Goal: Task Accomplishment & Management: Use online tool/utility

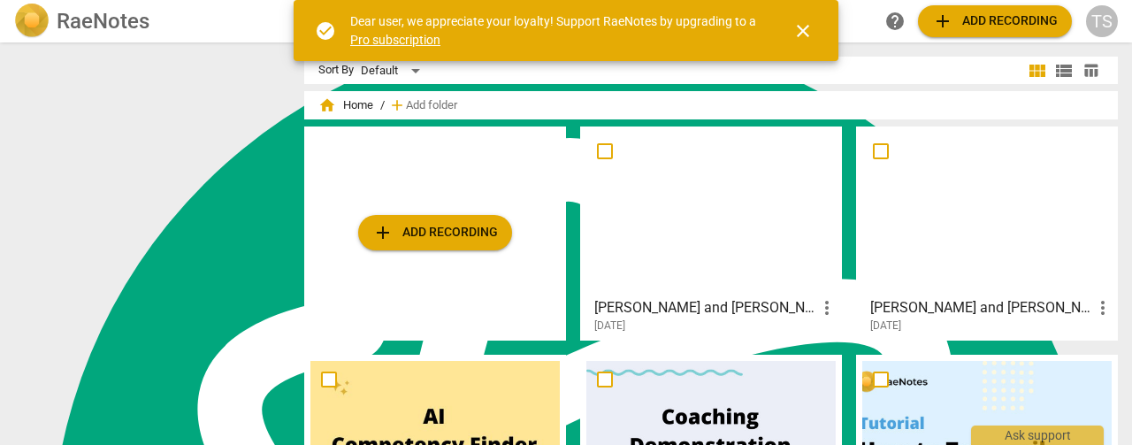
scroll to position [7105, 0]
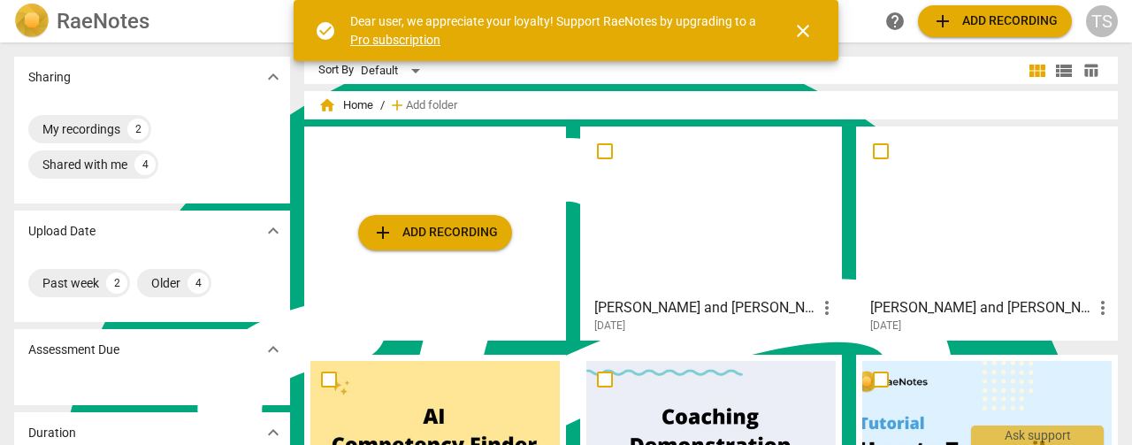
click at [406, 238] on span "add Add recording" at bounding box center [435, 232] width 126 height 21
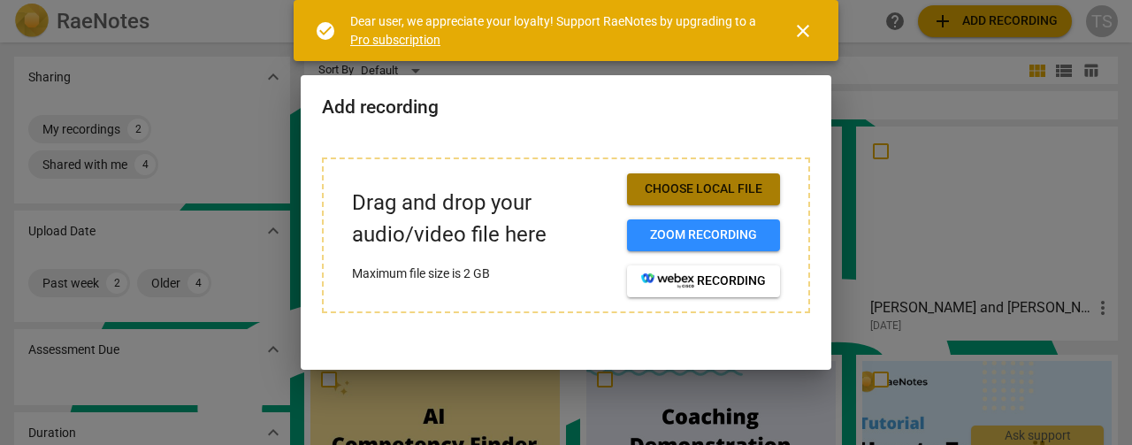
click at [681, 202] on button "Choose local file" at bounding box center [703, 189] width 153 height 32
click at [732, 186] on span "Choose local file" at bounding box center [703, 189] width 125 height 18
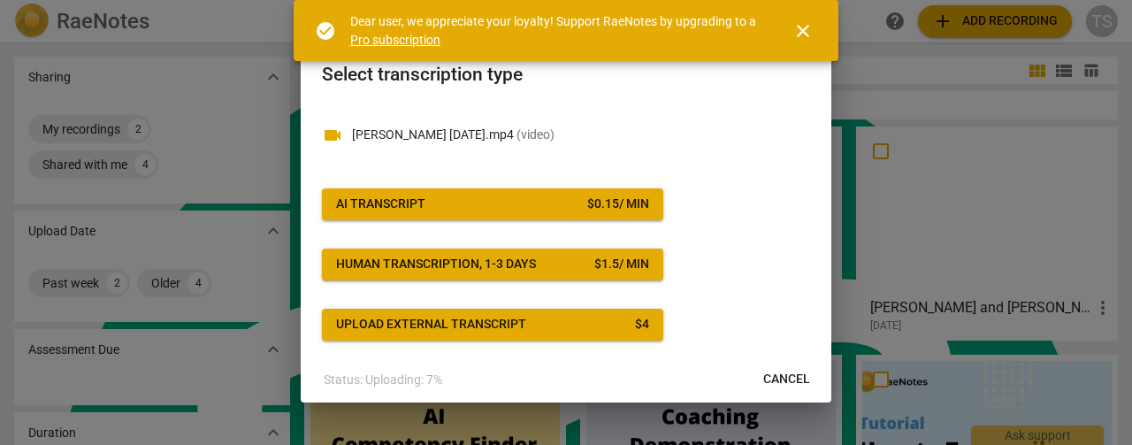
click at [468, 216] on button "AI Transcript $ 0.15 / min" at bounding box center [492, 204] width 341 height 32
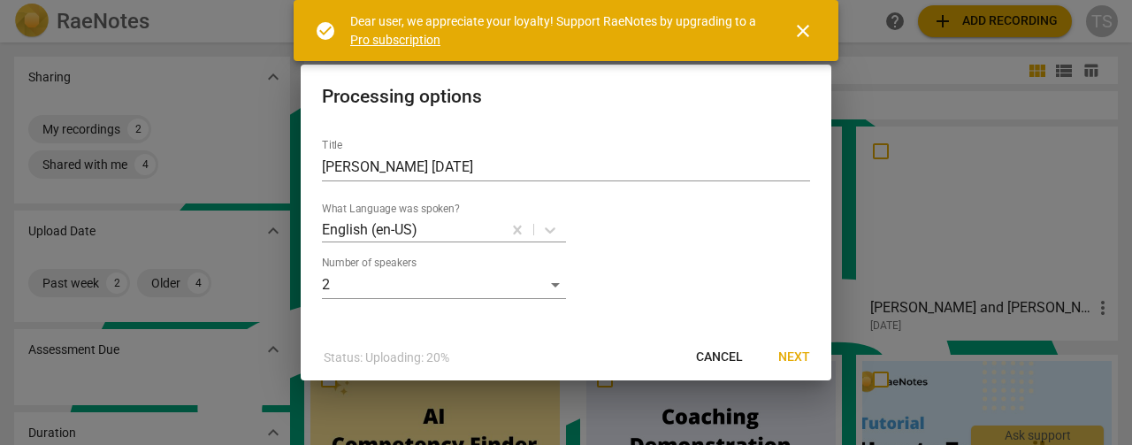
click at [795, 352] on span "Next" at bounding box center [794, 357] width 32 height 18
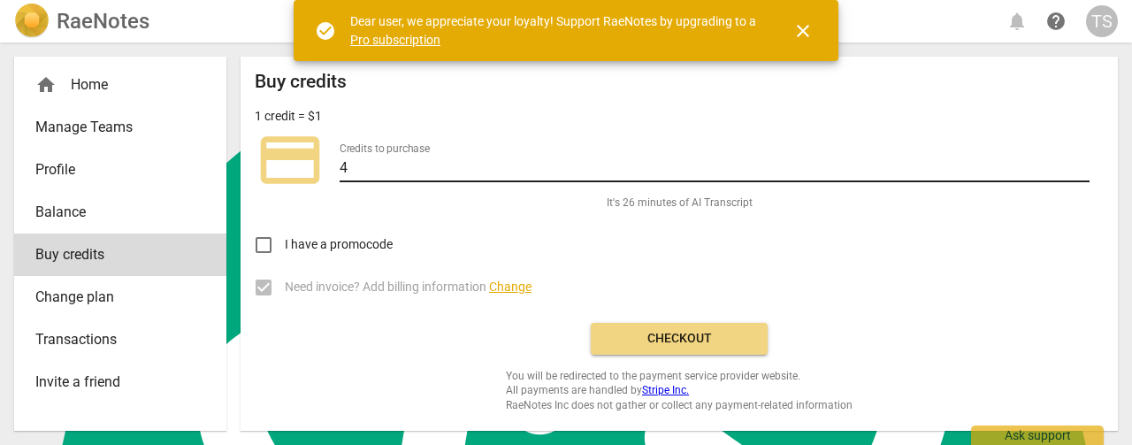
click at [348, 164] on input "4" at bounding box center [715, 170] width 750 height 26
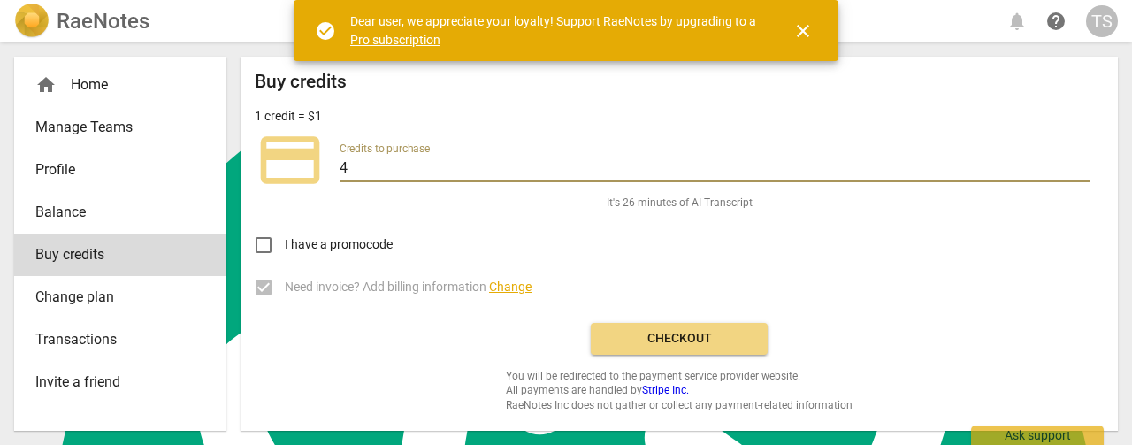
click at [665, 338] on span "Checkout" at bounding box center [679, 339] width 149 height 18
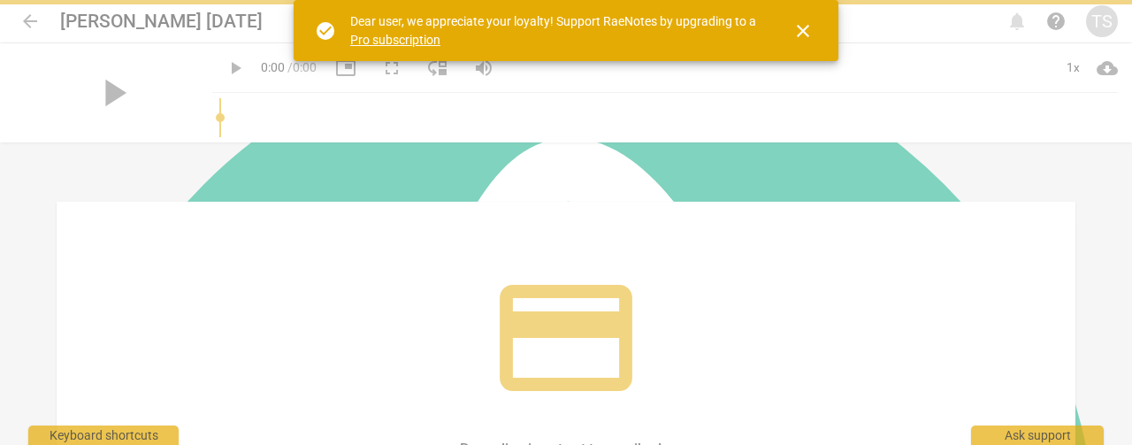
scroll to position [7105, 0]
click at [806, 24] on span "close" at bounding box center [802, 30] width 21 height 21
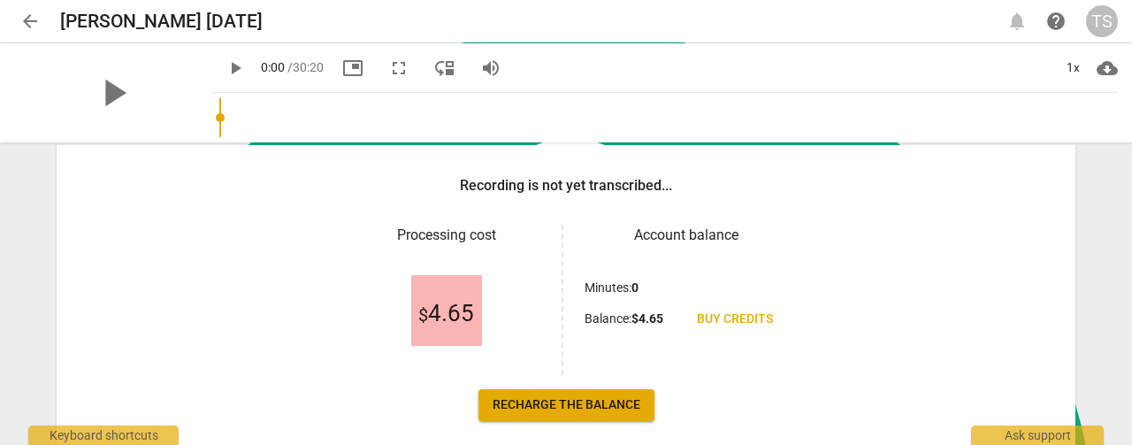
scroll to position [352, 0]
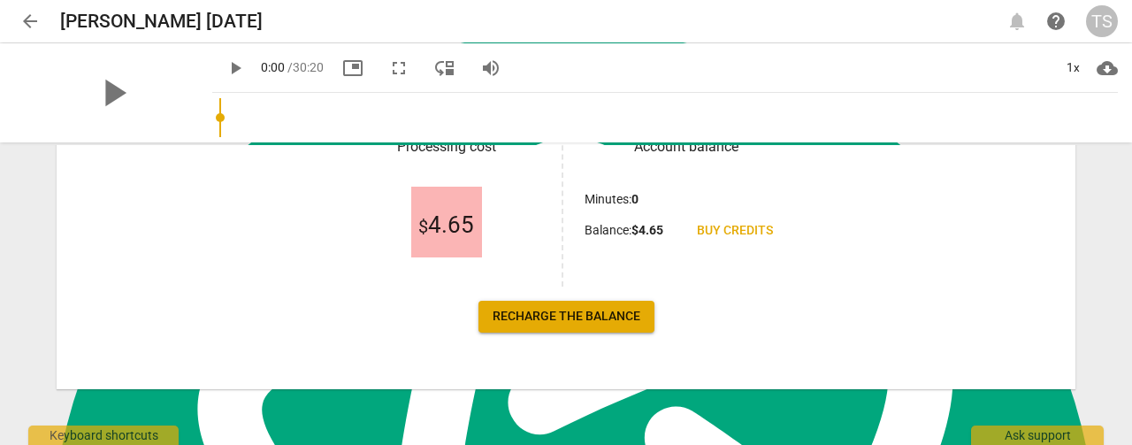
click at [584, 319] on span "Recharge the balance" at bounding box center [567, 317] width 148 height 18
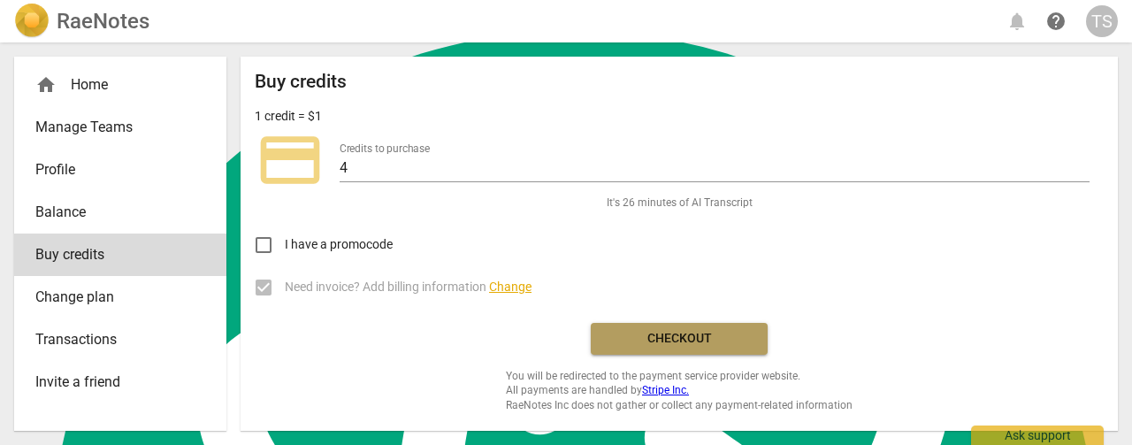
click at [651, 336] on span "Checkout" at bounding box center [679, 339] width 149 height 18
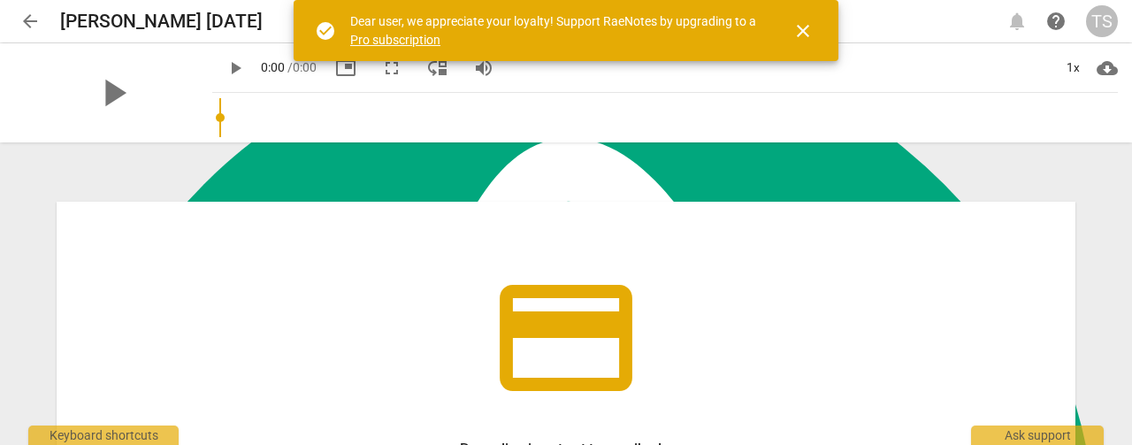
scroll to position [7105, 0]
click at [803, 31] on span "close" at bounding box center [802, 30] width 21 height 21
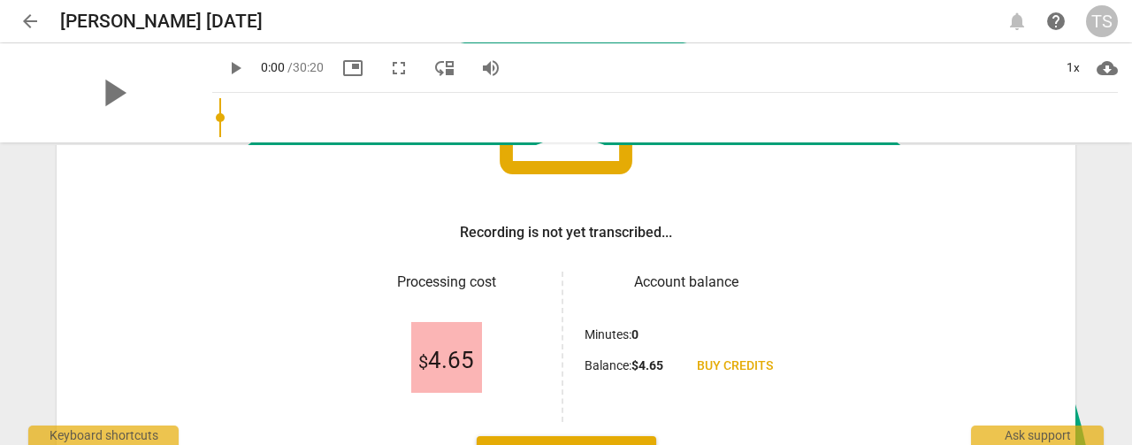
scroll to position [352, 0]
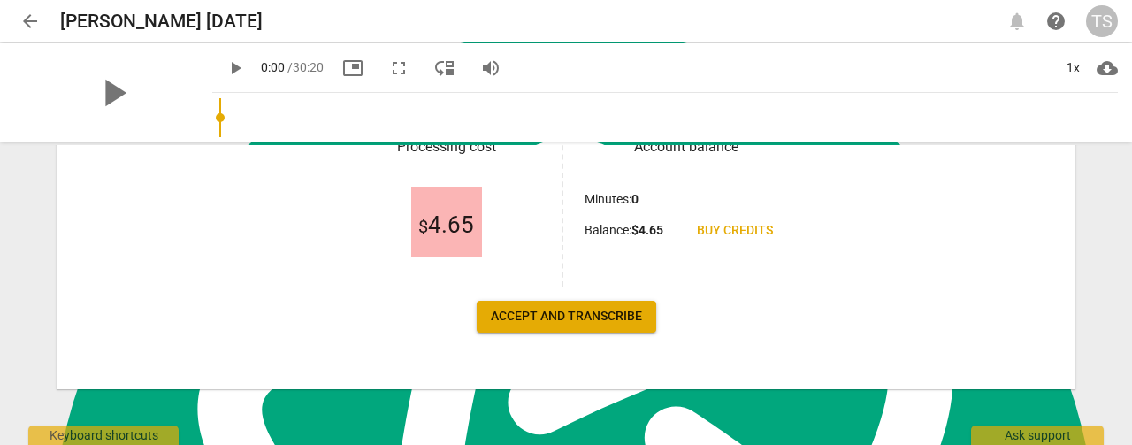
click at [625, 316] on span "Accept and transcribe" at bounding box center [566, 317] width 151 height 18
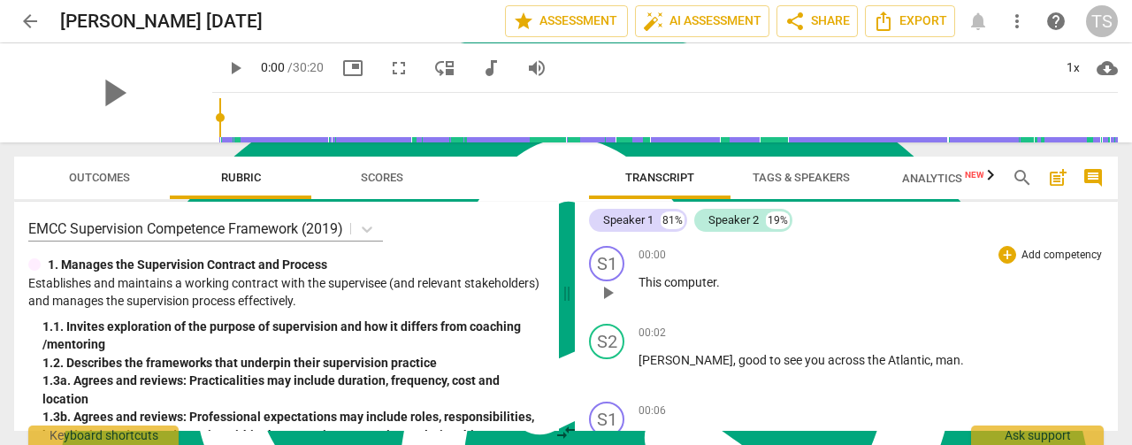
scroll to position [88, 0]
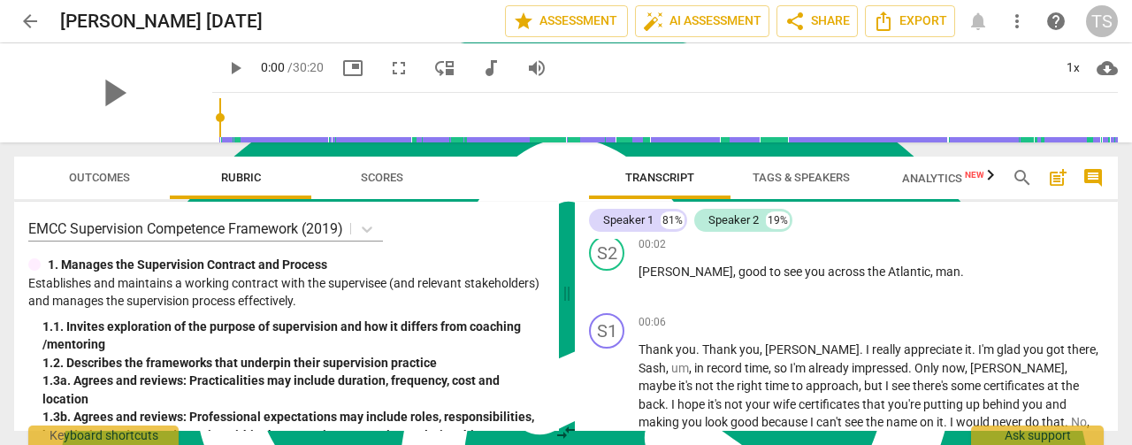
click at [225, 64] on span "play_arrow" at bounding box center [235, 67] width 21 height 21
click at [225, 64] on span "pause" at bounding box center [235, 67] width 21 height 21
type input "2"
click at [622, 219] on div "Speaker 1" at bounding box center [628, 220] width 50 height 18
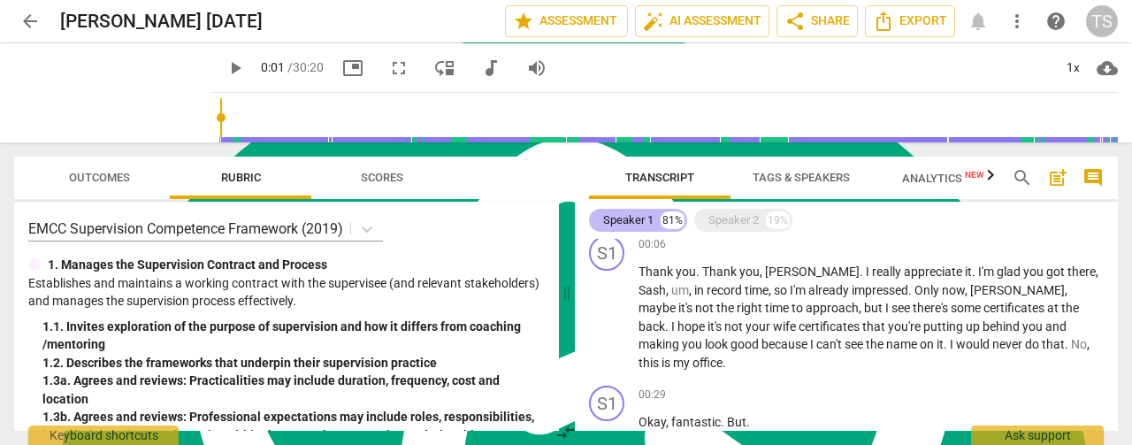
scroll to position [11, 0]
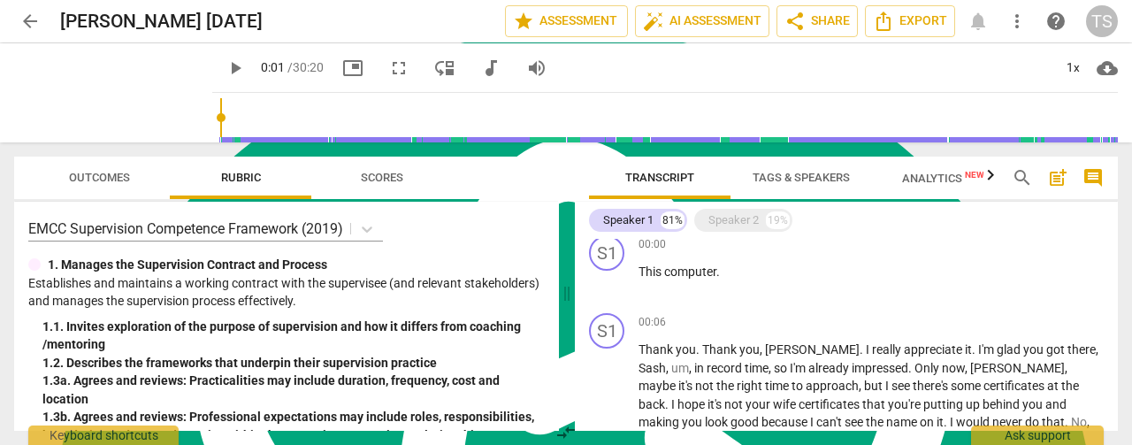
click at [792, 163] on button "Tags & Speakers" at bounding box center [802, 178] width 142 height 42
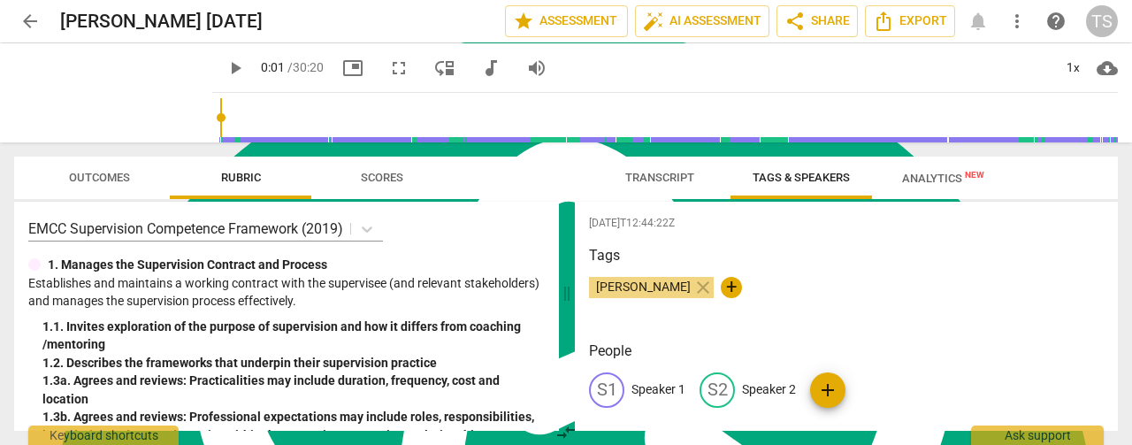
click at [663, 393] on p "Speaker 1" at bounding box center [658, 389] width 54 height 19
type textarea "Speaker 1"
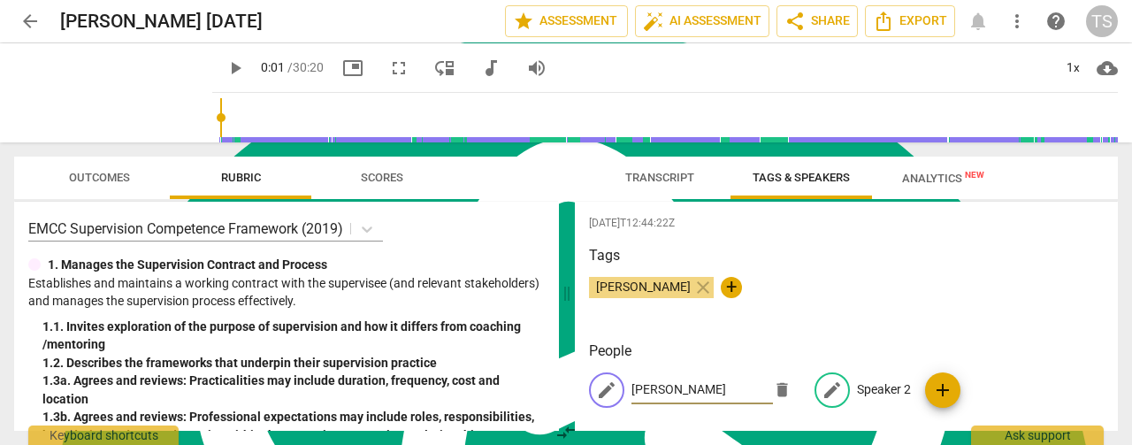
type input "[PERSON_NAME]"
click at [872, 386] on p "Speaker 2" at bounding box center [884, 389] width 54 height 19
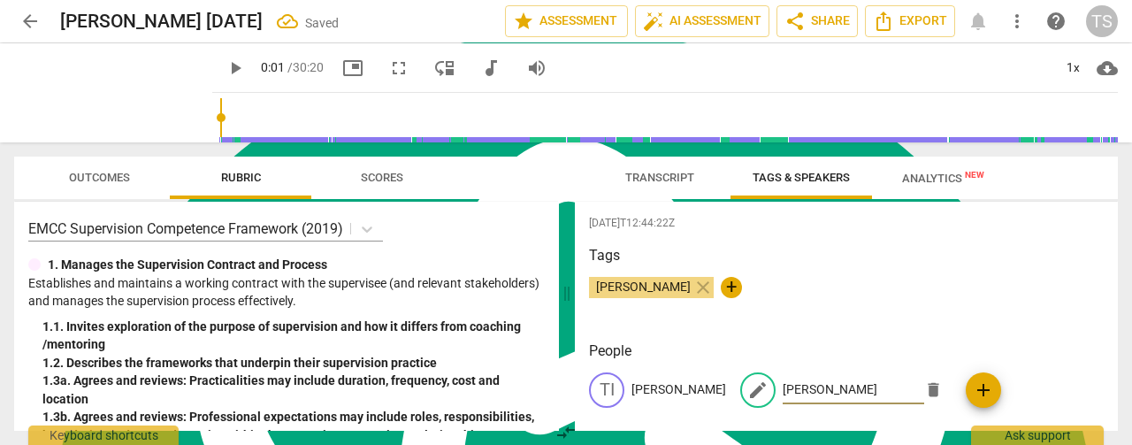
type input "[PERSON_NAME]"
click at [1020, 342] on h3 "People" at bounding box center [846, 350] width 515 height 21
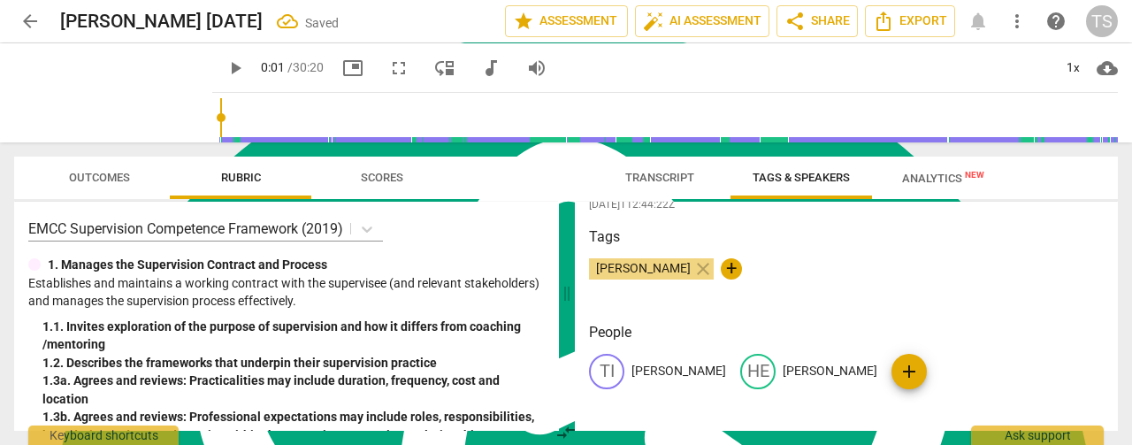
scroll to position [0, 0]
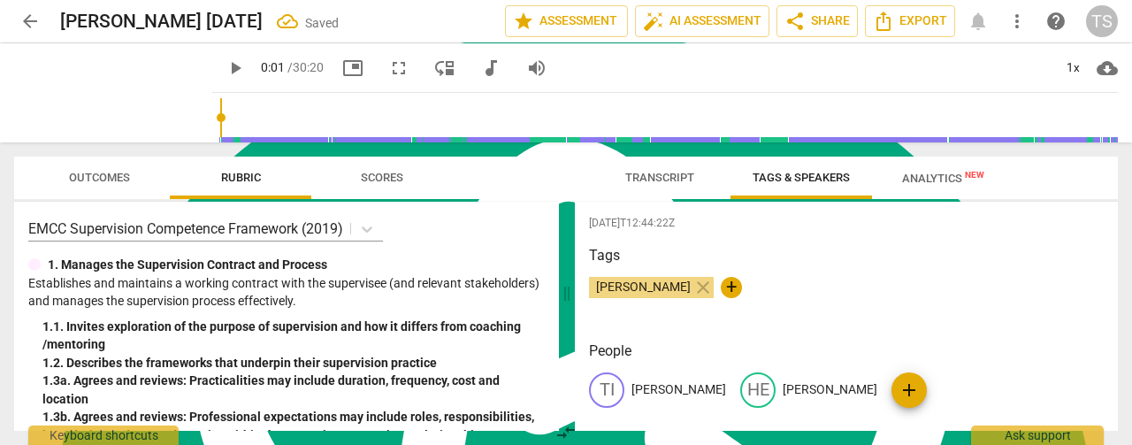
click at [631, 185] on span "Transcript" at bounding box center [659, 178] width 111 height 24
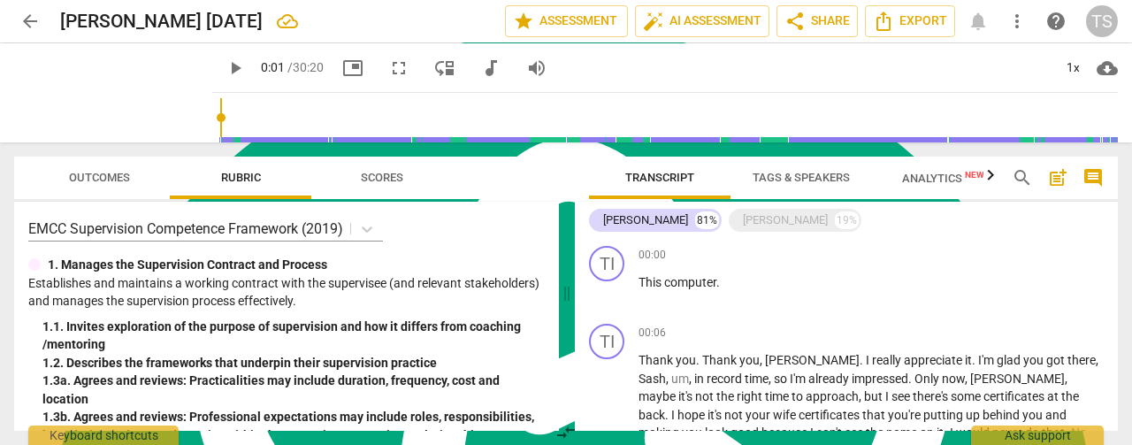
click at [772, 172] on span "Tags & Speakers" at bounding box center [801, 177] width 97 height 13
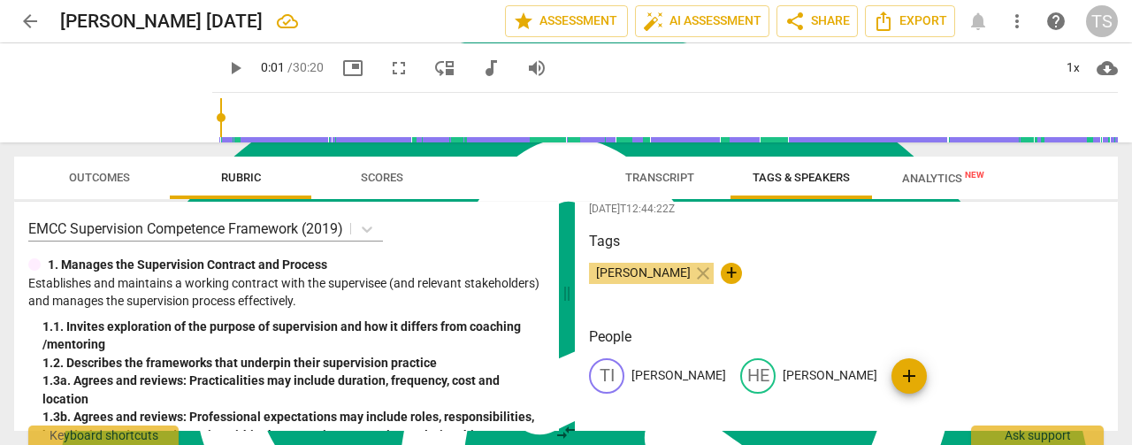
scroll to position [19, 0]
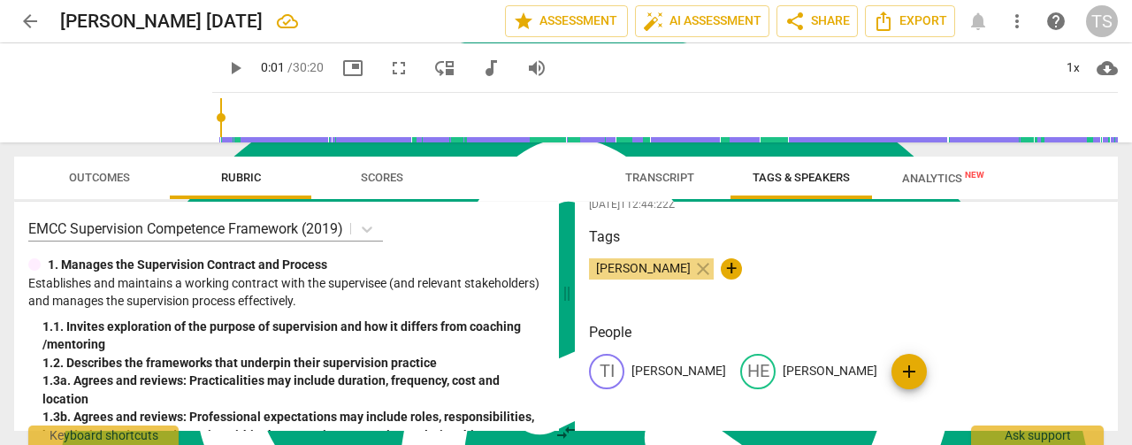
click at [681, 180] on span "Transcript" at bounding box center [659, 177] width 69 height 13
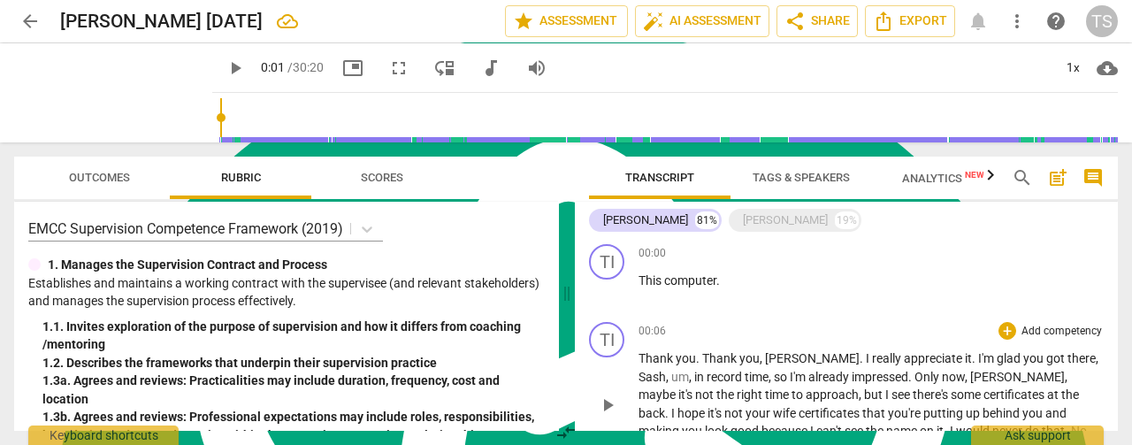
scroll to position [0, 0]
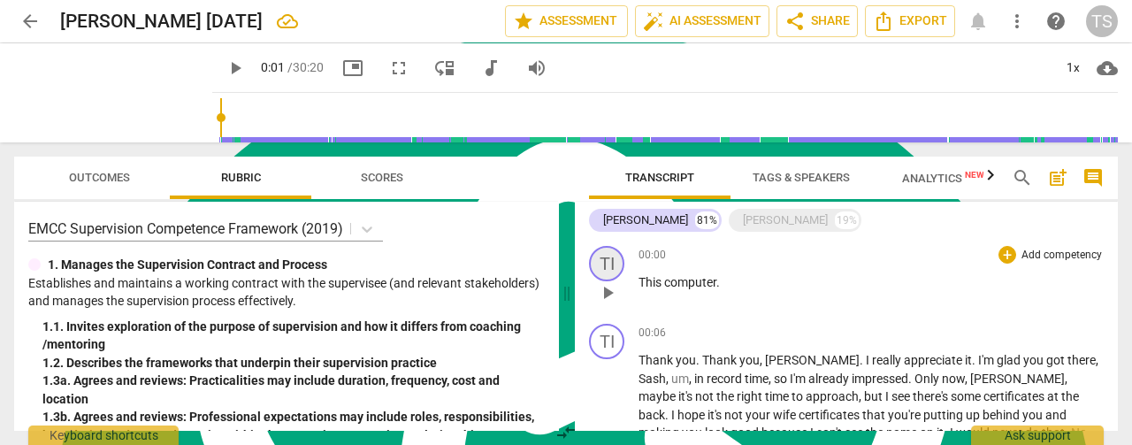
click at [609, 269] on div "TI" at bounding box center [606, 263] width 35 height 35
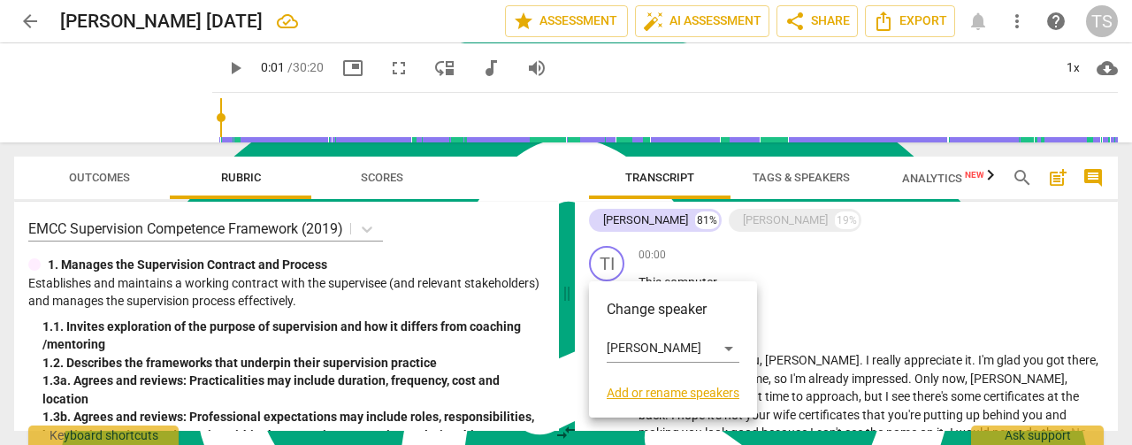
click at [872, 291] on div at bounding box center [566, 222] width 1132 height 445
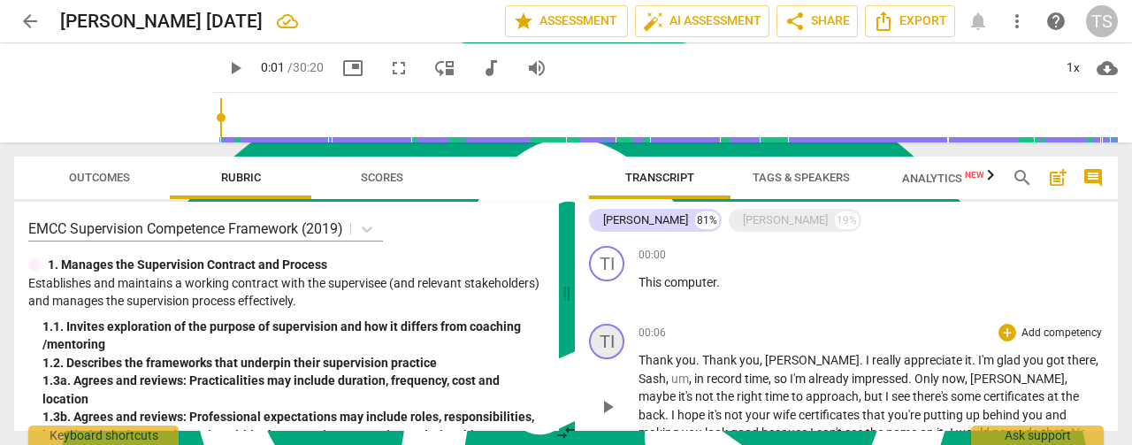
click at [601, 342] on div "TI" at bounding box center [606, 341] width 35 height 35
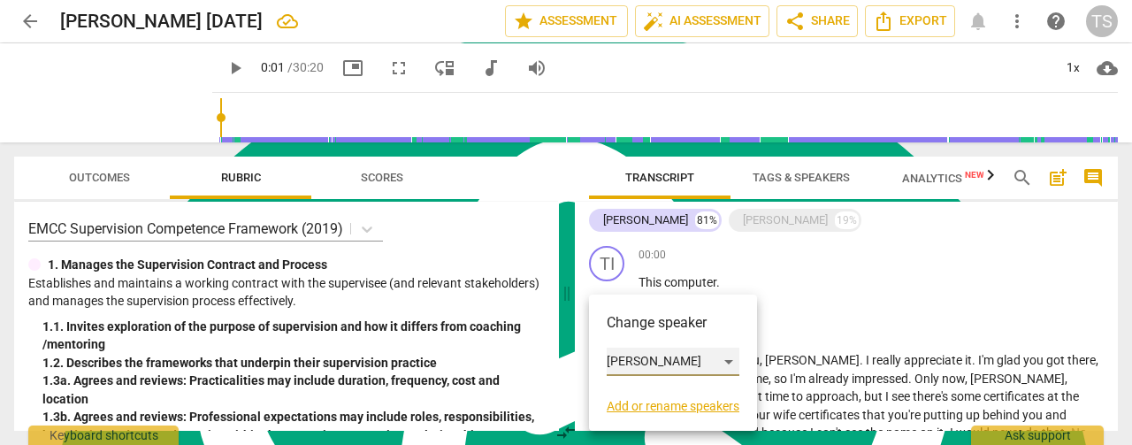
click at [727, 362] on div "[PERSON_NAME]" at bounding box center [673, 362] width 133 height 28
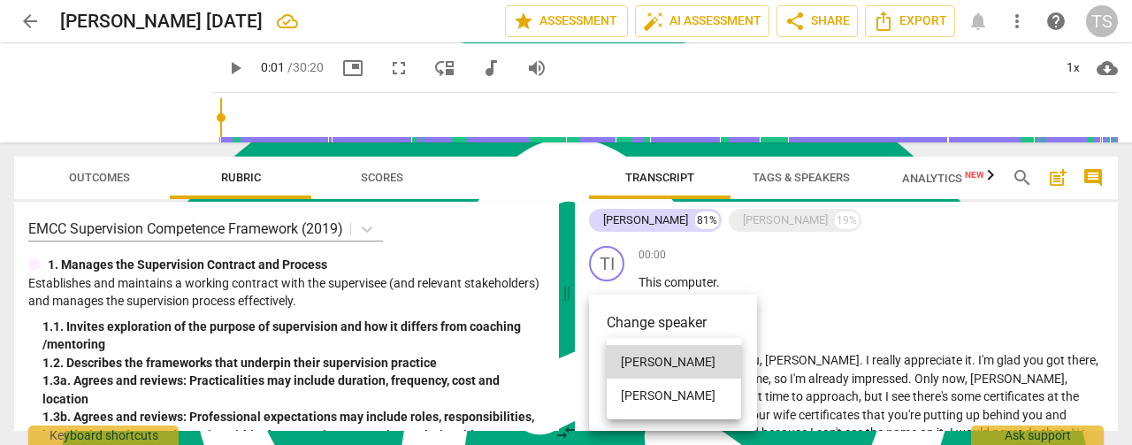
click at [692, 388] on li "[PERSON_NAME]" at bounding box center [674, 396] width 134 height 34
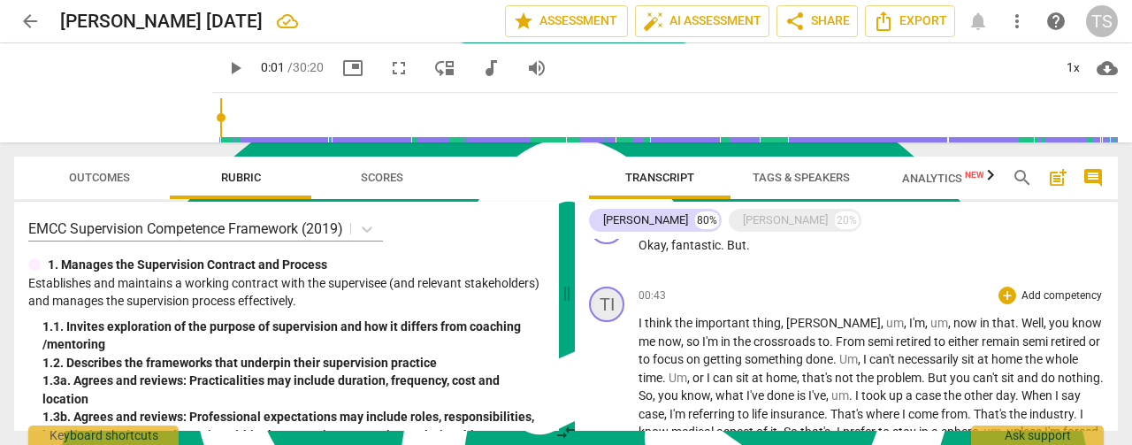
scroll to position [88, 0]
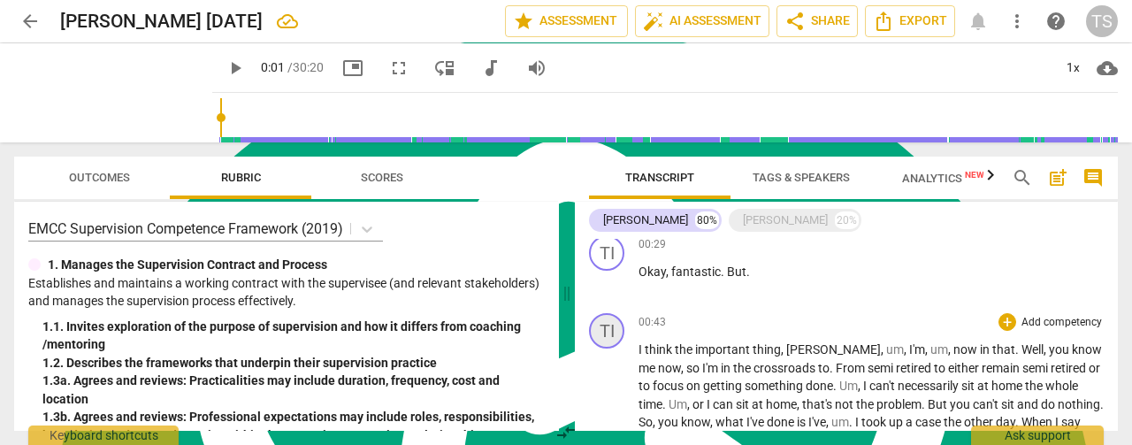
click at [610, 327] on div "TI" at bounding box center [606, 330] width 35 height 35
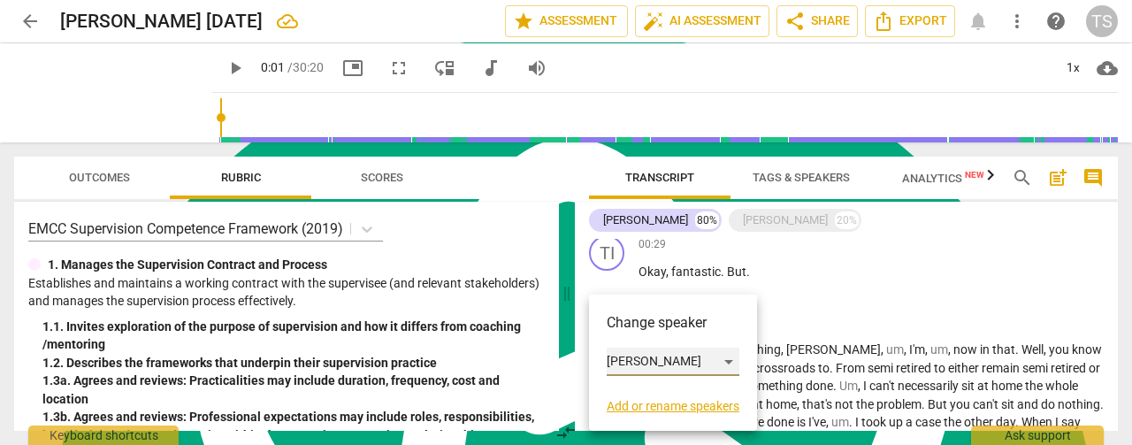
click at [723, 358] on div "[PERSON_NAME]" at bounding box center [673, 362] width 133 height 28
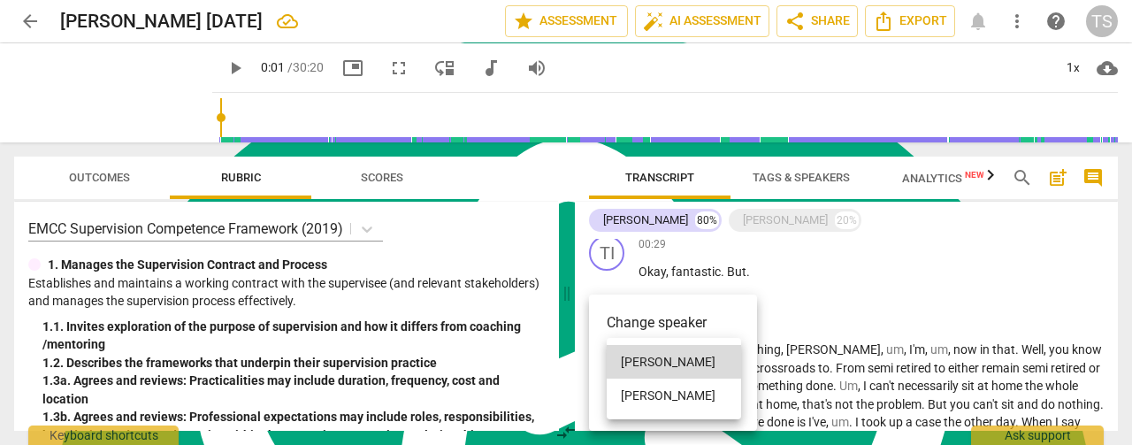
click at [680, 388] on li "[PERSON_NAME]" at bounding box center [674, 396] width 134 height 34
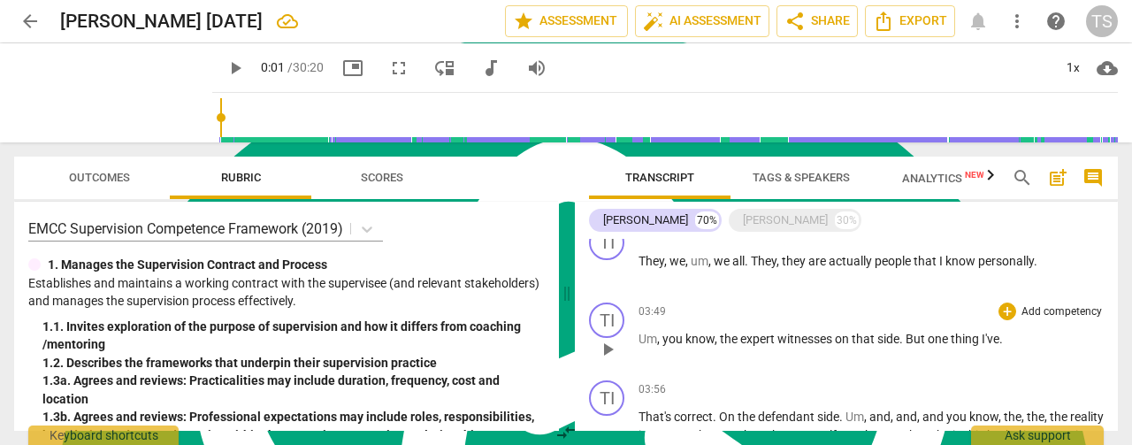
scroll to position [0, 0]
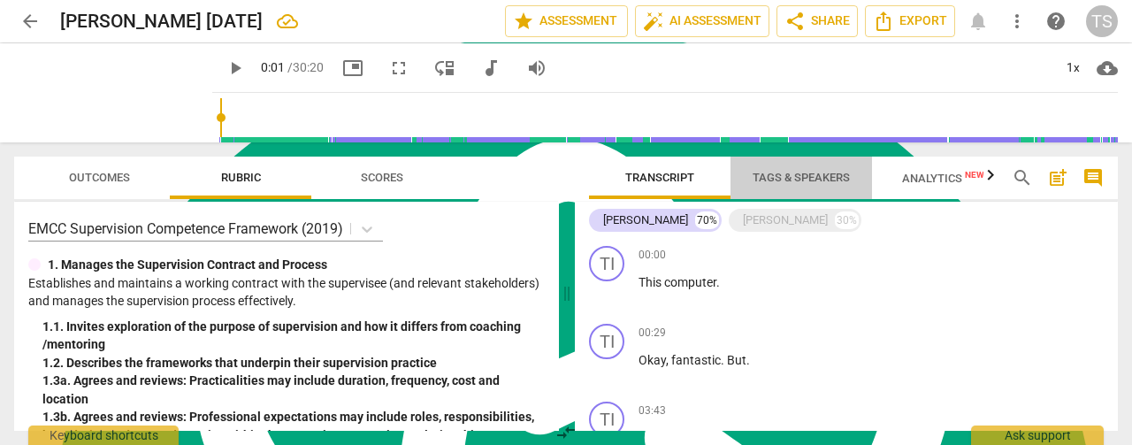
click at [780, 188] on span "Tags & Speakers" at bounding box center [801, 178] width 140 height 24
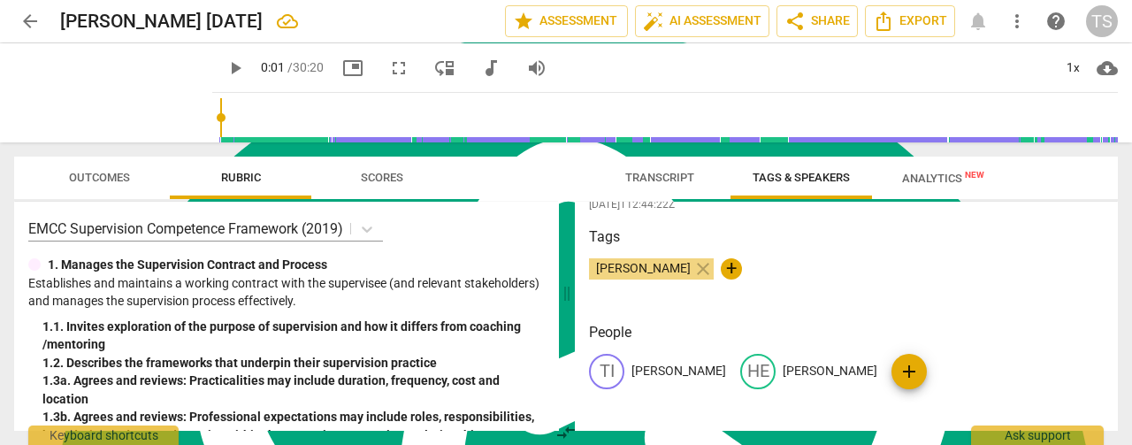
click at [907, 302] on div "Tags [PERSON_NAME] close +" at bounding box center [846, 266] width 515 height 81
click at [654, 181] on span "Transcript" at bounding box center [659, 177] width 69 height 13
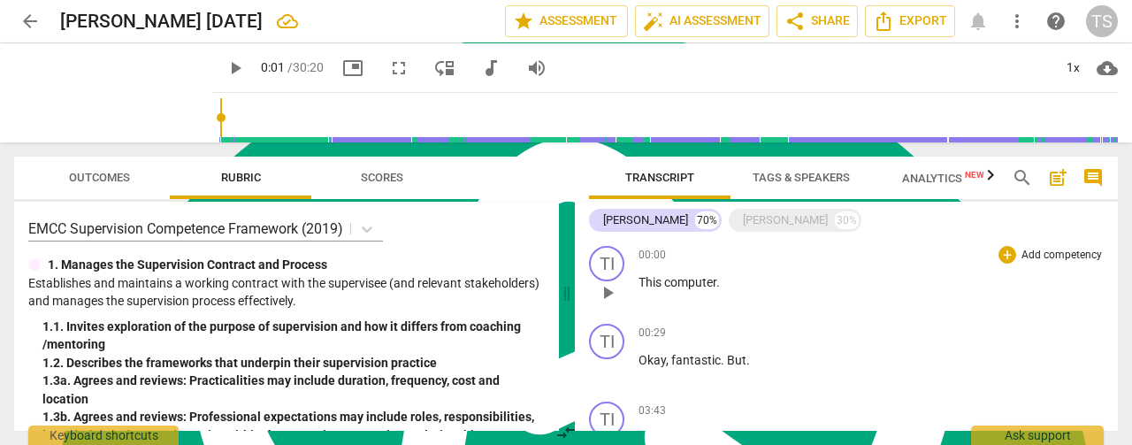
click at [639, 273] on p "This computer ." at bounding box center [871, 282] width 465 height 19
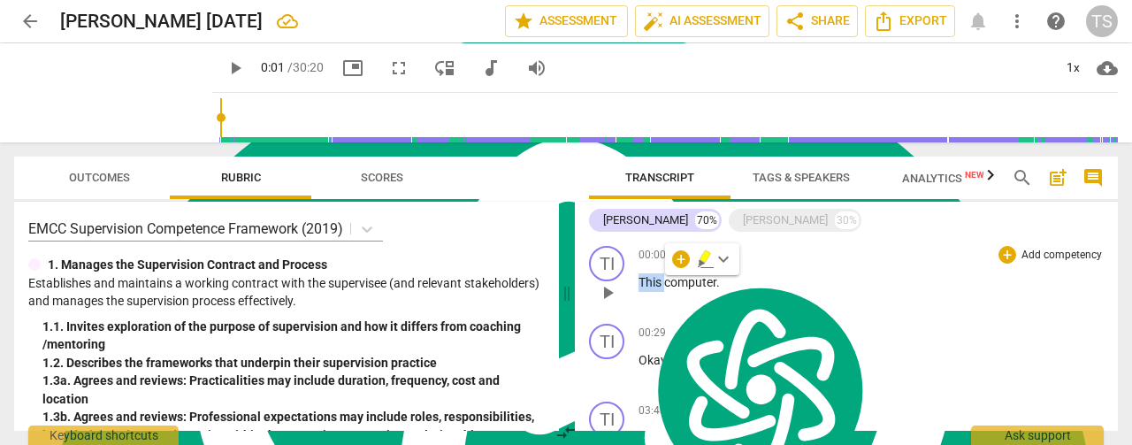
click at [640, 282] on span "This" at bounding box center [652, 282] width 26 height 14
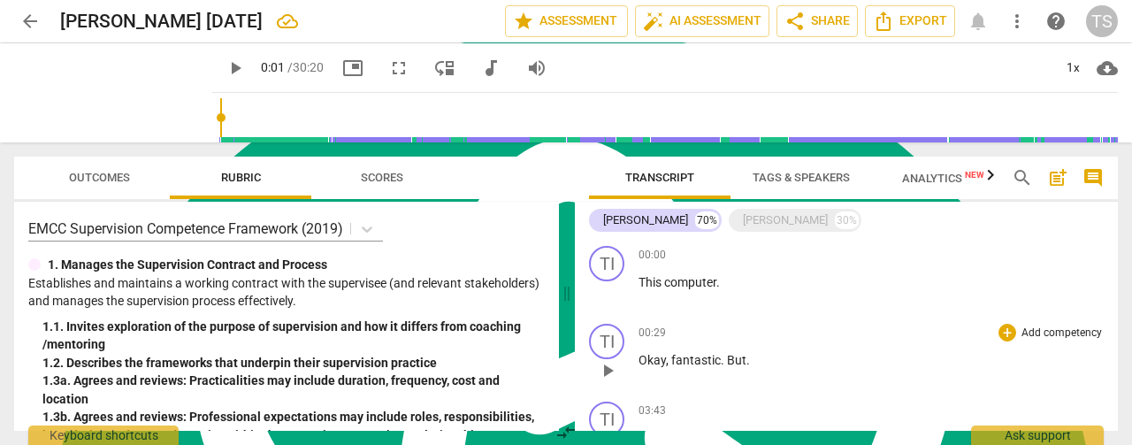
click at [660, 353] on span "Okay" at bounding box center [652, 360] width 27 height 14
click at [703, 360] on span "fantastic" at bounding box center [696, 360] width 50 height 14
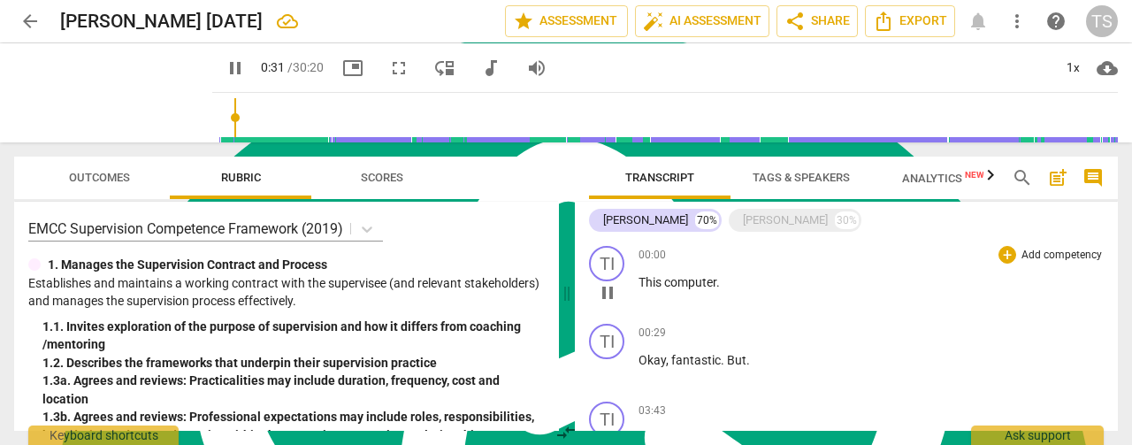
click at [670, 283] on span "computer" at bounding box center [690, 282] width 52 height 14
click at [648, 280] on span "This" at bounding box center [652, 282] width 26 height 14
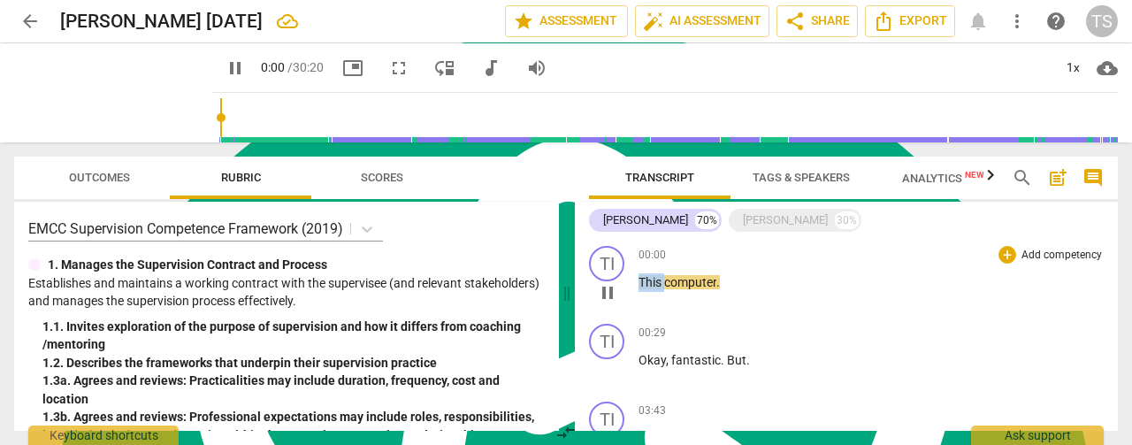
click at [648, 280] on span "This" at bounding box center [652, 282] width 26 height 14
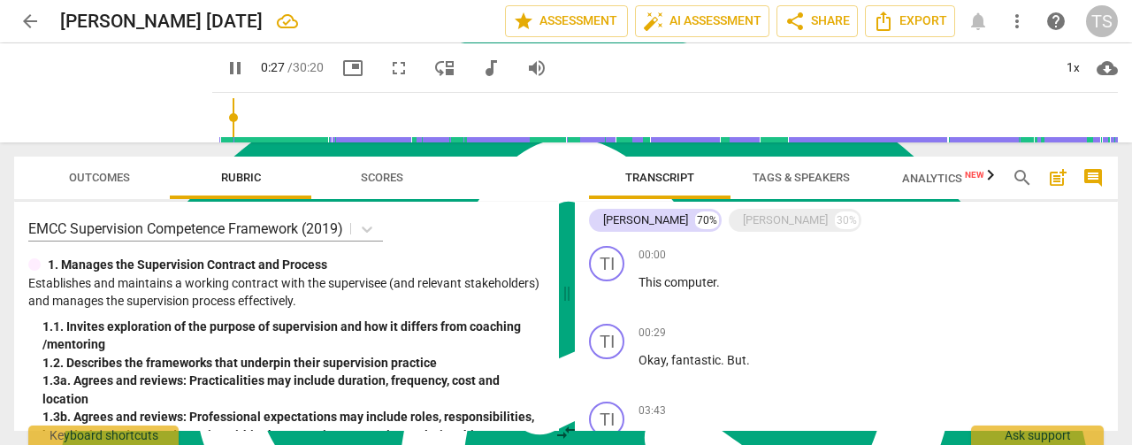
click at [1117, 207] on div "[PERSON_NAME] 70% [PERSON_NAME] 30% TI play_arrow pause 00:00 + Add competency …" at bounding box center [846, 316] width 543 height 229
drag, startPoint x: 212, startPoint y: 112, endPoint x: 195, endPoint y: 119, distance: 19.1
click at [219, 119] on input "range" at bounding box center [668, 117] width 899 height 57
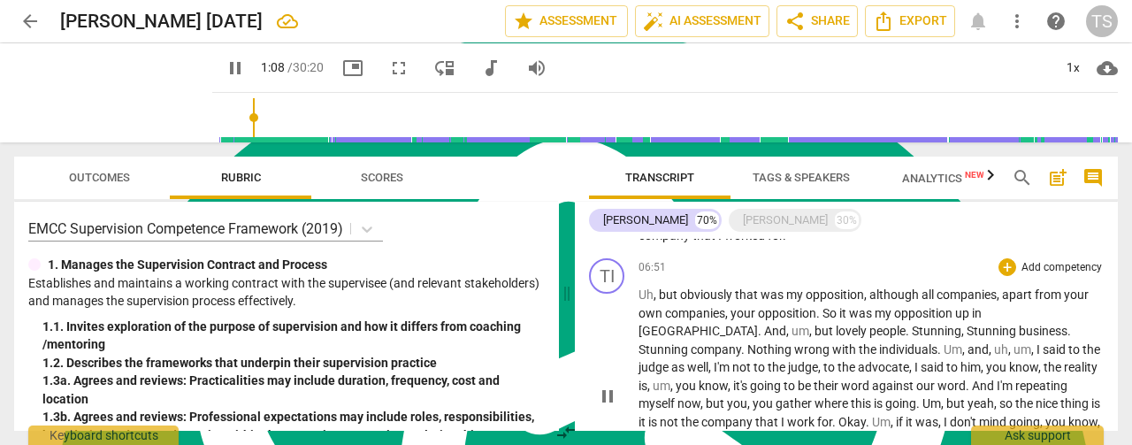
scroll to position [1061, 0]
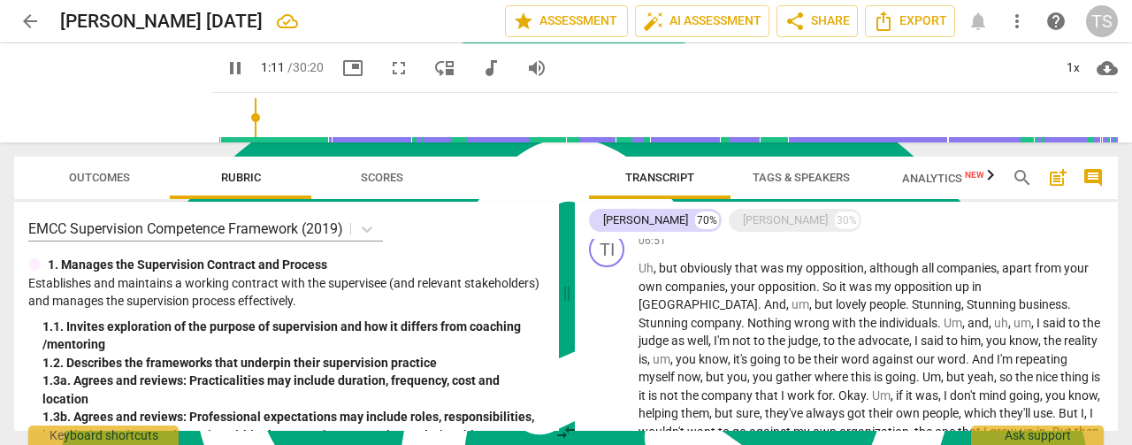
click at [225, 68] on span "pause" at bounding box center [235, 67] width 21 height 21
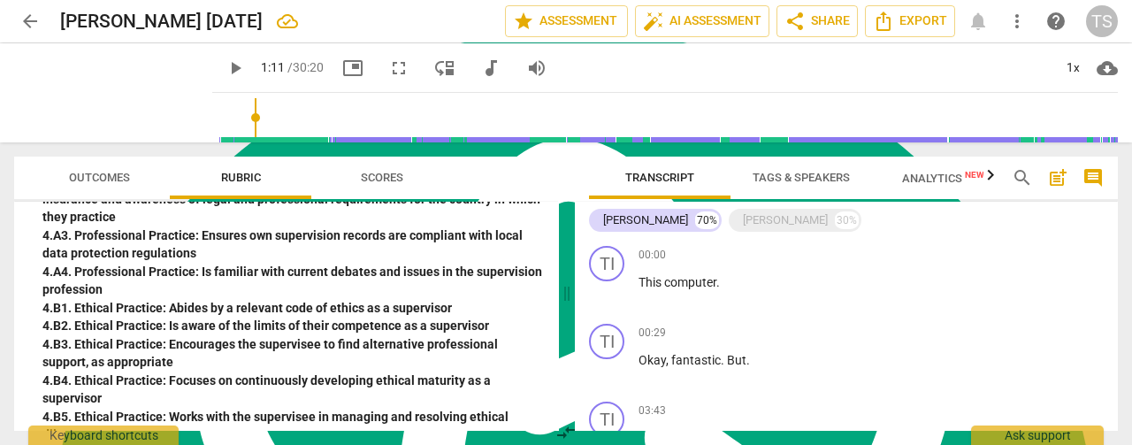
click at [274, 108] on input "range" at bounding box center [668, 117] width 899 height 57
click at [371, 111] on input "range" at bounding box center [668, 117] width 899 height 57
click at [225, 68] on span "play_arrow" at bounding box center [235, 67] width 21 height 21
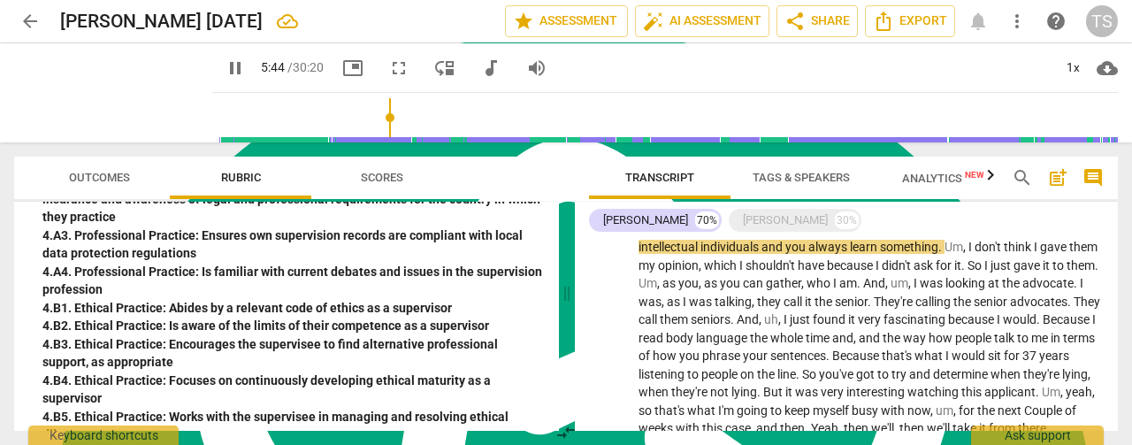
click at [225, 67] on span "pause" at bounding box center [235, 67] width 21 height 21
click at [219, 112] on input "range" at bounding box center [668, 117] width 899 height 57
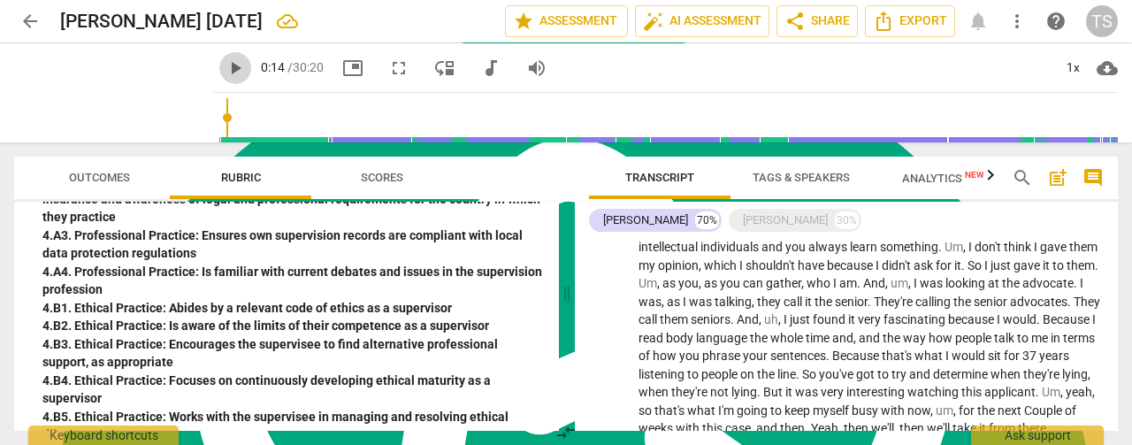
click at [225, 77] on span "play_arrow" at bounding box center [235, 67] width 21 height 21
click at [225, 77] on span "pause" at bounding box center [235, 67] width 21 height 21
click at [553, 121] on input "range" at bounding box center [668, 117] width 899 height 57
click at [225, 69] on span "play_arrow" at bounding box center [235, 67] width 21 height 21
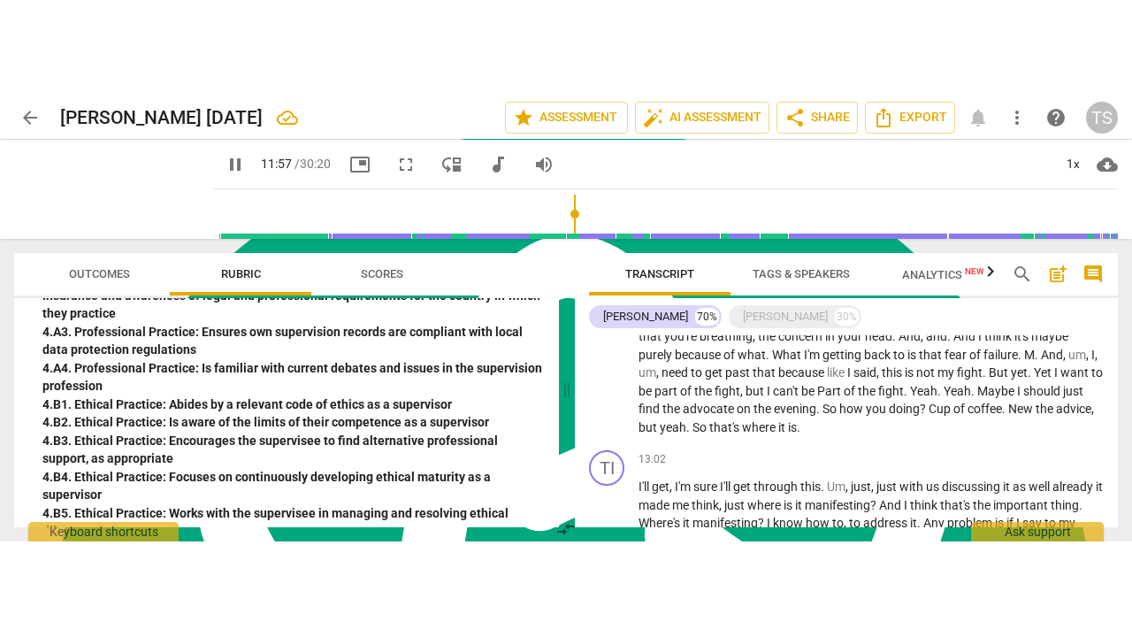
scroll to position [2206, 0]
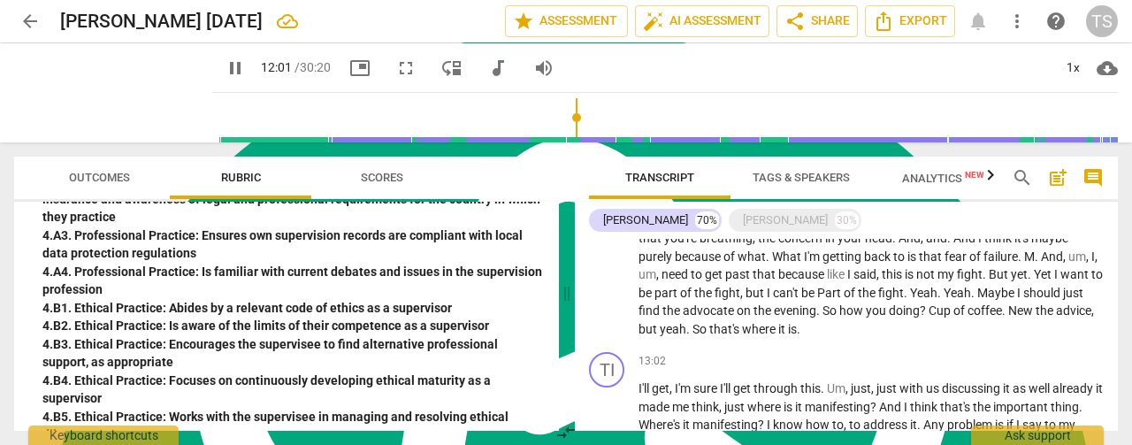
click at [395, 69] on span "fullscreen" at bounding box center [405, 67] width 21 height 21
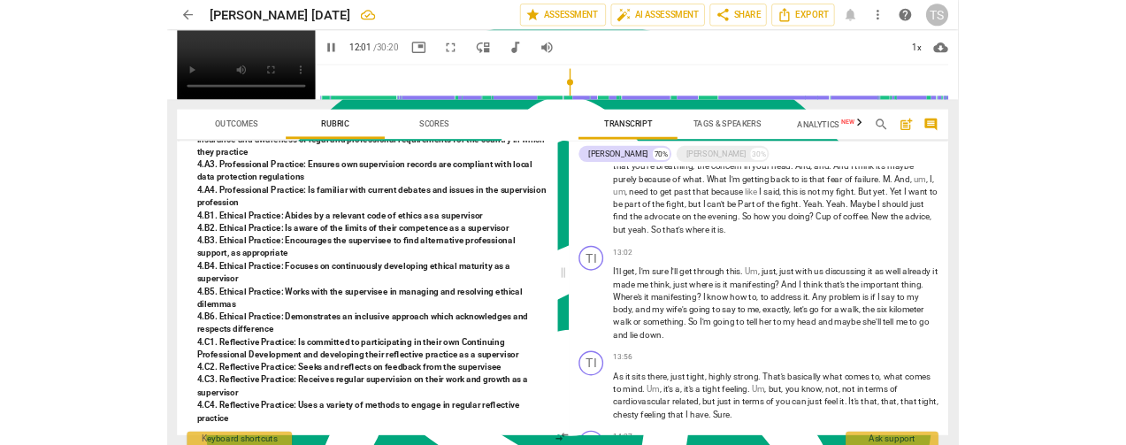
scroll to position [6976, 0]
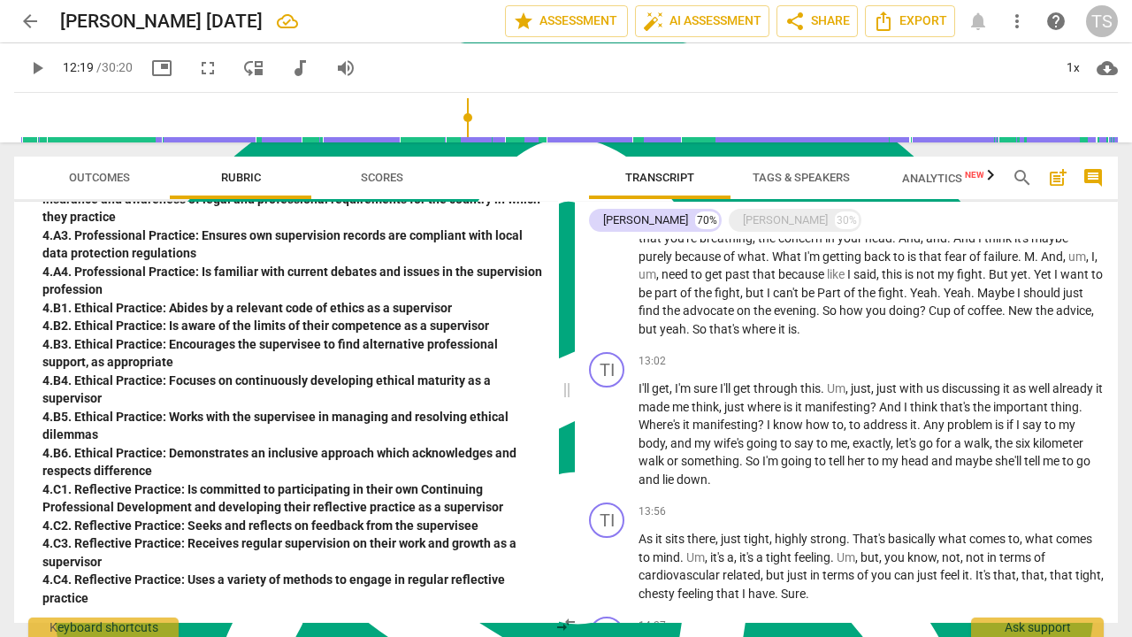
type input "740"
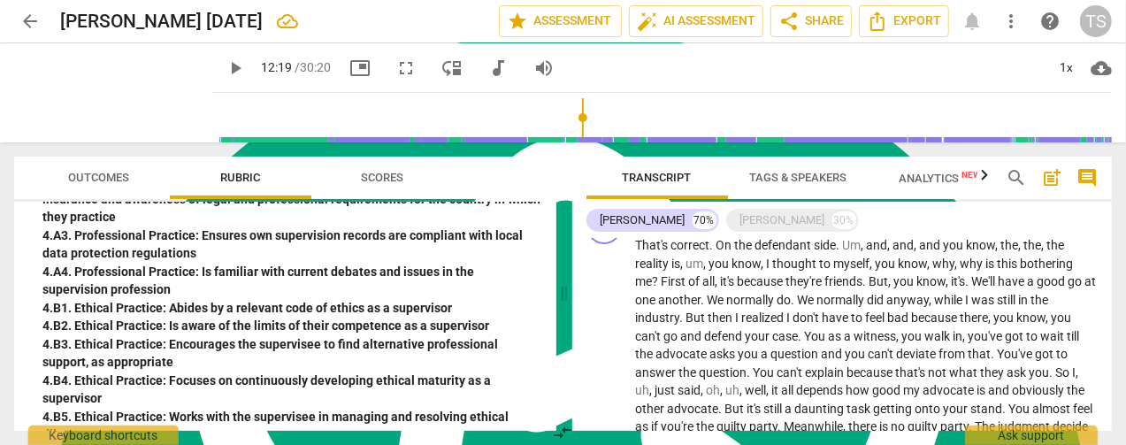
scroll to position [0, 0]
